Goal: Task Accomplishment & Management: Use online tool/utility

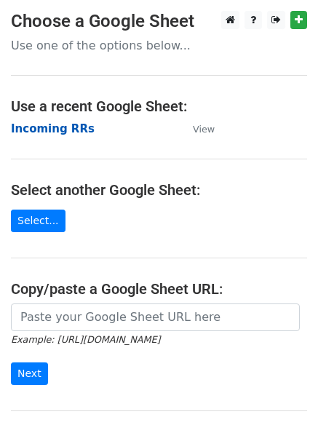
click at [61, 128] on strong "Incoming RRs" at bounding box center [53, 128] width 84 height 13
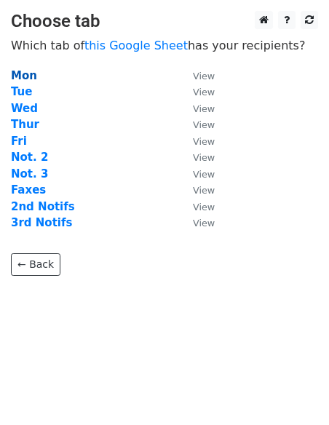
click at [23, 75] on strong "Mon" at bounding box center [24, 75] width 26 height 13
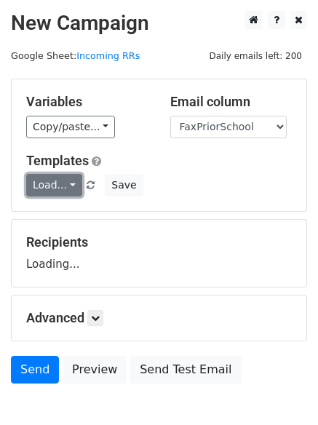
click at [47, 187] on link "Load..." at bounding box center [54, 185] width 56 height 23
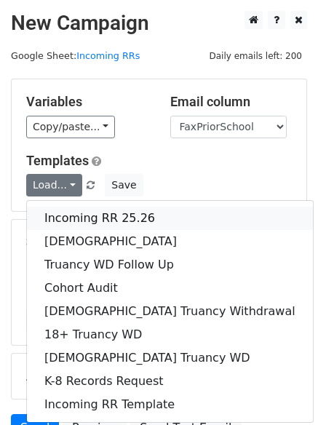
click at [72, 215] on link "Incoming RR 25.26" at bounding box center [170, 218] width 286 height 23
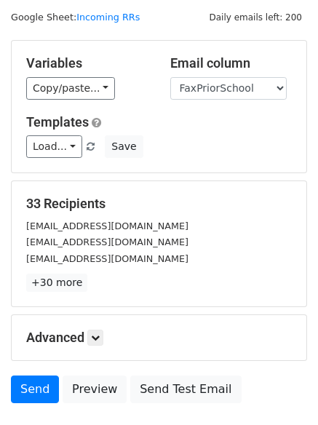
scroll to position [73, 0]
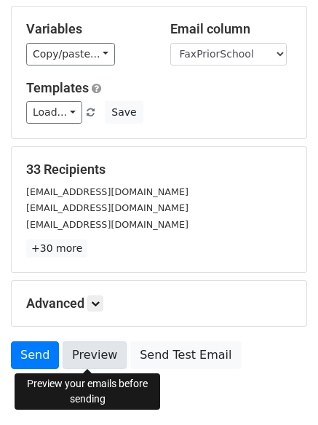
click at [87, 359] on link "Preview" at bounding box center [95, 355] width 64 height 28
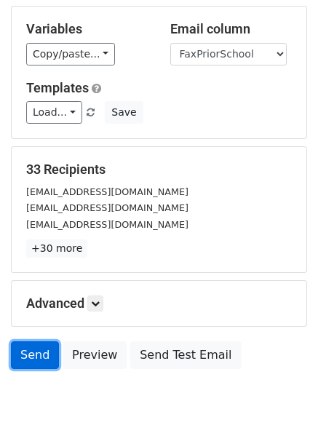
click at [32, 361] on link "Send" at bounding box center [35, 355] width 48 height 28
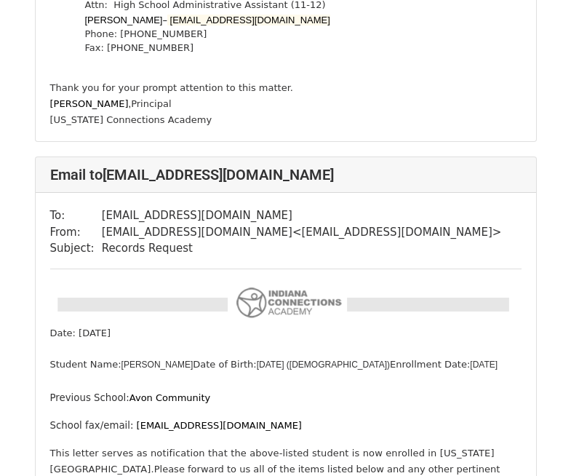
scroll to position [873, 0]
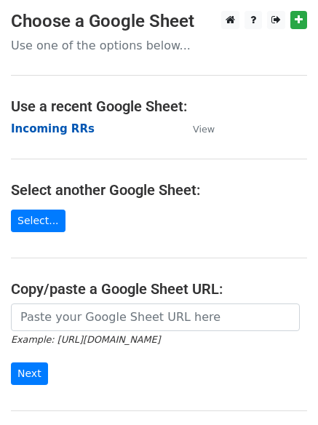
click at [46, 131] on strong "Incoming RRs" at bounding box center [53, 128] width 84 height 13
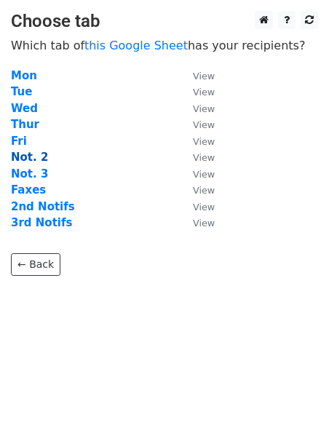
click at [35, 153] on strong "Not. 2" at bounding box center [29, 157] width 37 height 13
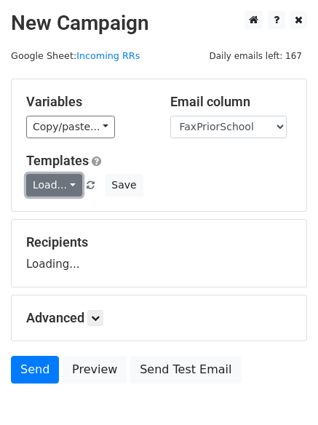
click at [53, 182] on link "Load..." at bounding box center [54, 185] width 56 height 23
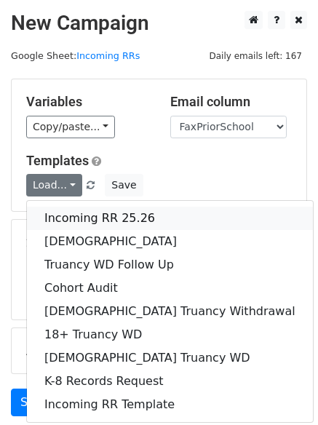
click at [72, 217] on link "Incoming RR 25.26" at bounding box center [170, 218] width 286 height 23
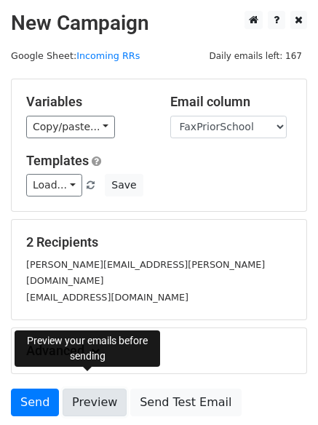
click at [90, 388] on link "Preview" at bounding box center [95, 402] width 64 height 28
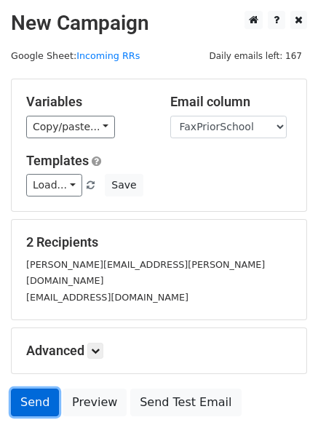
click at [25, 388] on link "Send" at bounding box center [35, 402] width 48 height 28
